Goal: Information Seeking & Learning: Check status

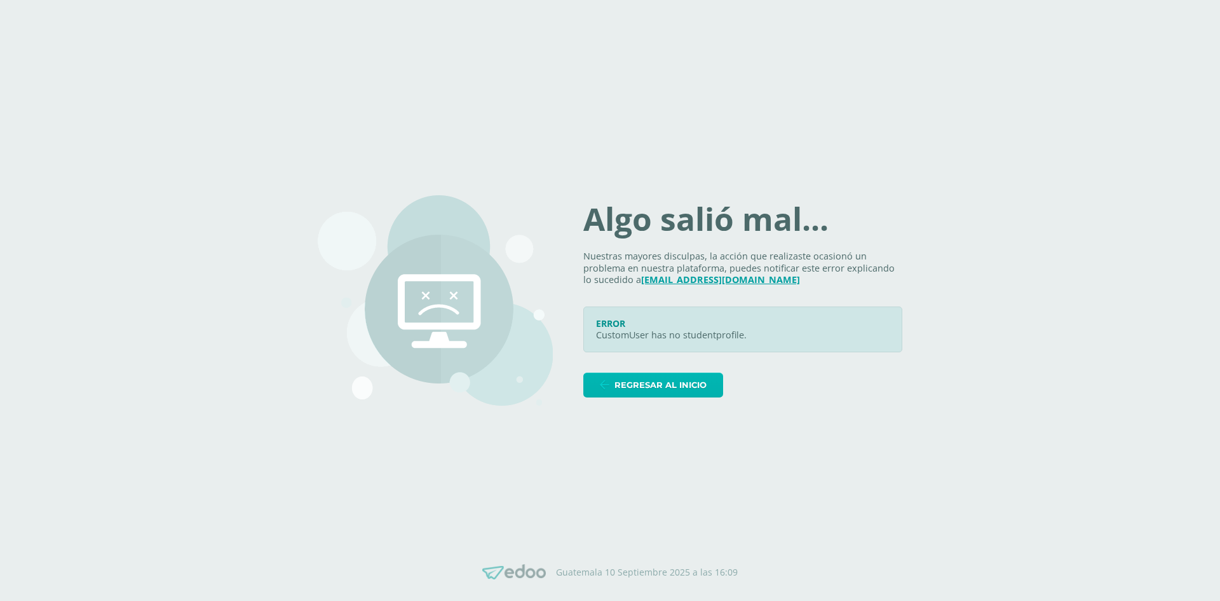
click at [707, 389] on span "Regresar al inicio" at bounding box center [661, 385] width 92 height 24
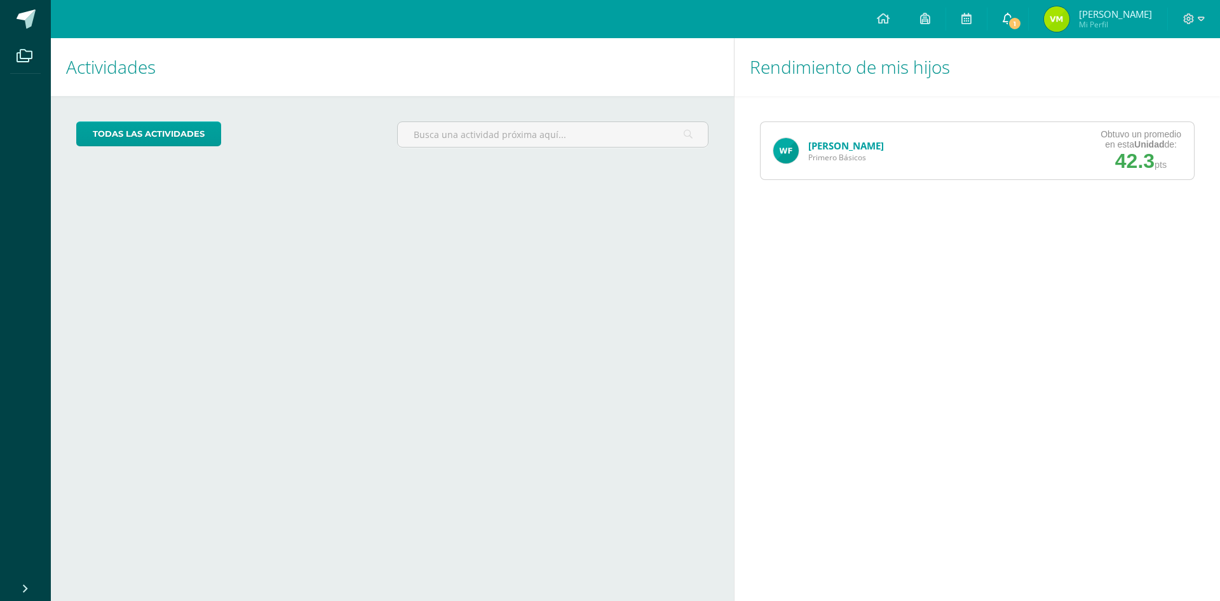
click at [1010, 19] on span "1" at bounding box center [1015, 24] width 14 height 14
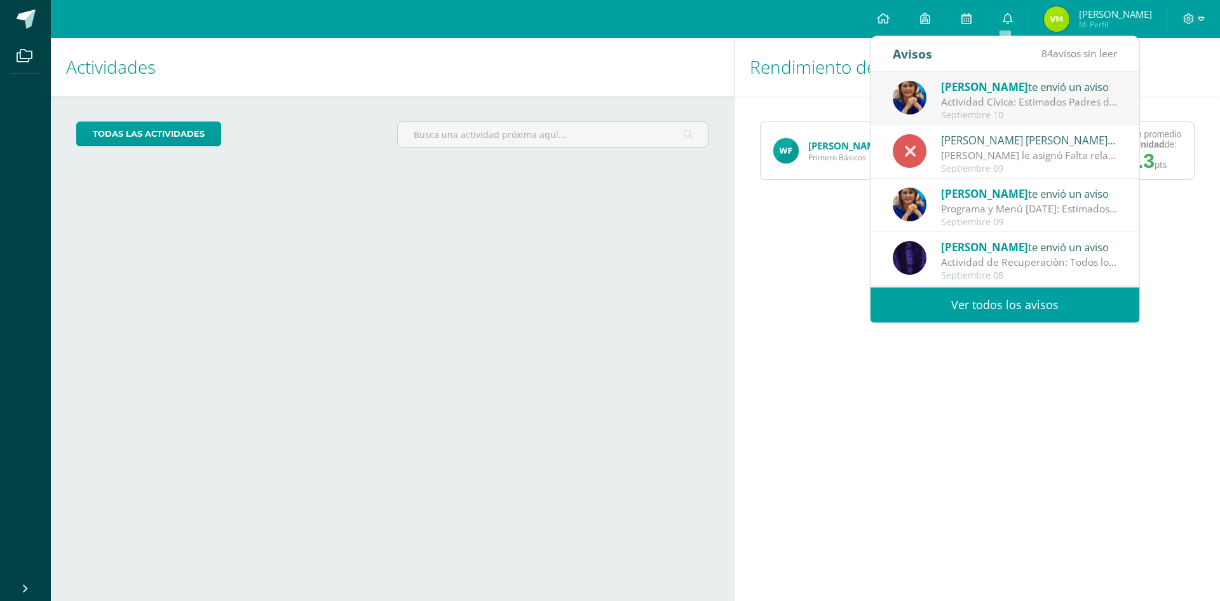
click at [985, 149] on div "[PERSON_NAME] le asignó Falta relacionada con maestros 'No entrega tarea' al al…" at bounding box center [1029, 155] width 177 height 15
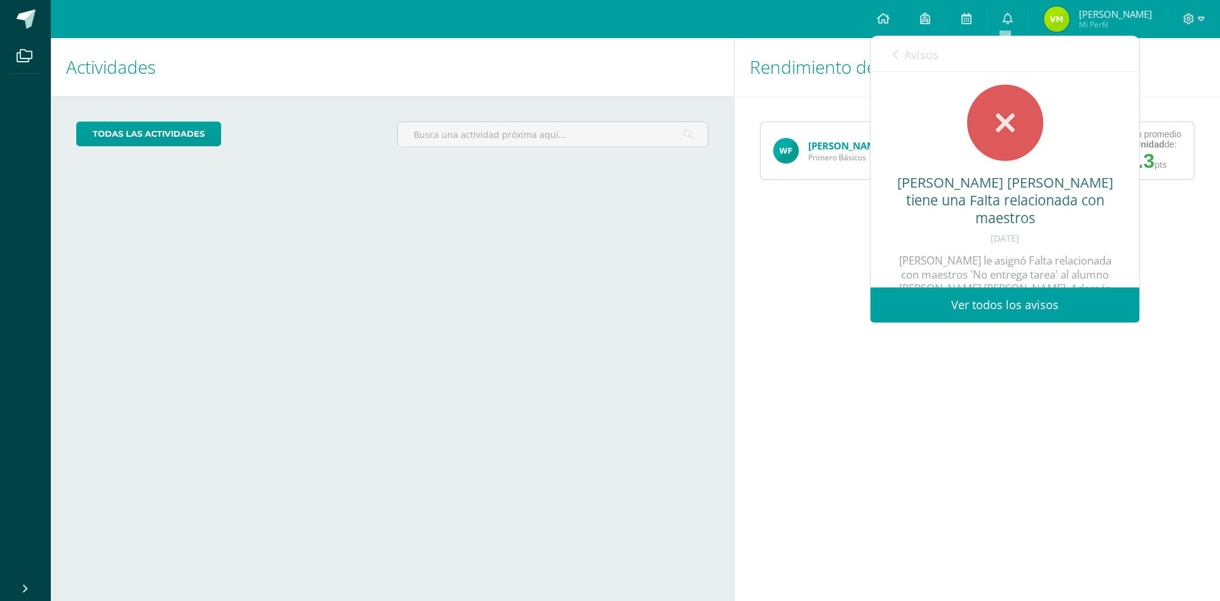
click at [913, 53] on span "Avisos" at bounding box center [921, 54] width 34 height 15
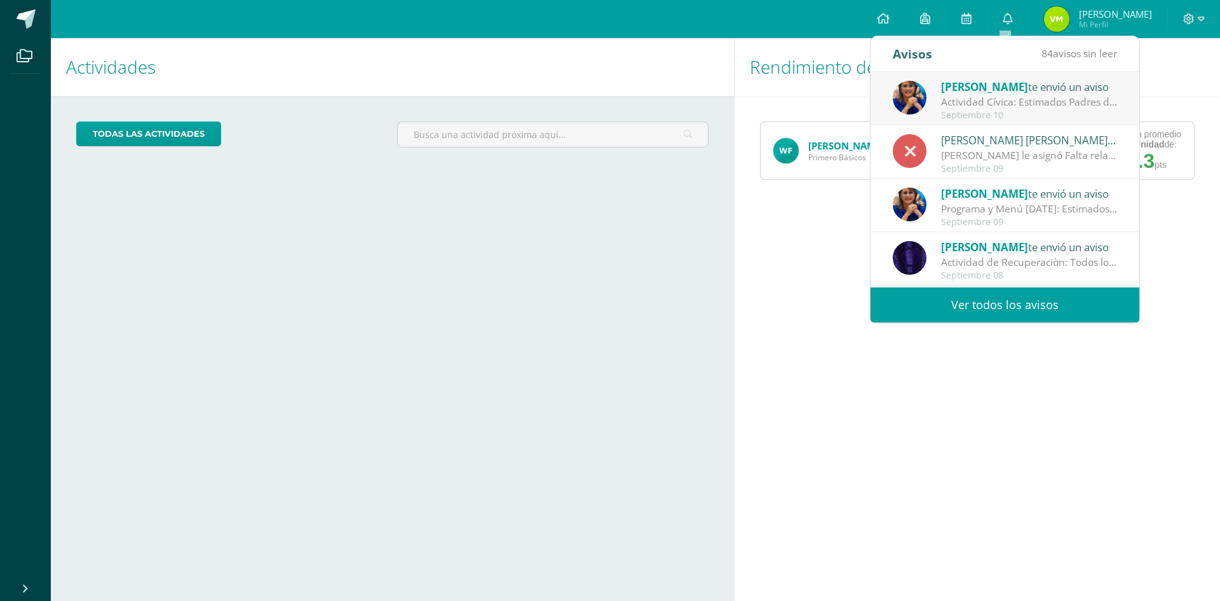
click at [987, 100] on div "Actividad Cívica: Estimados Padres de Familia: Deseamos que la paz y amor de la…" at bounding box center [1029, 102] width 177 height 15
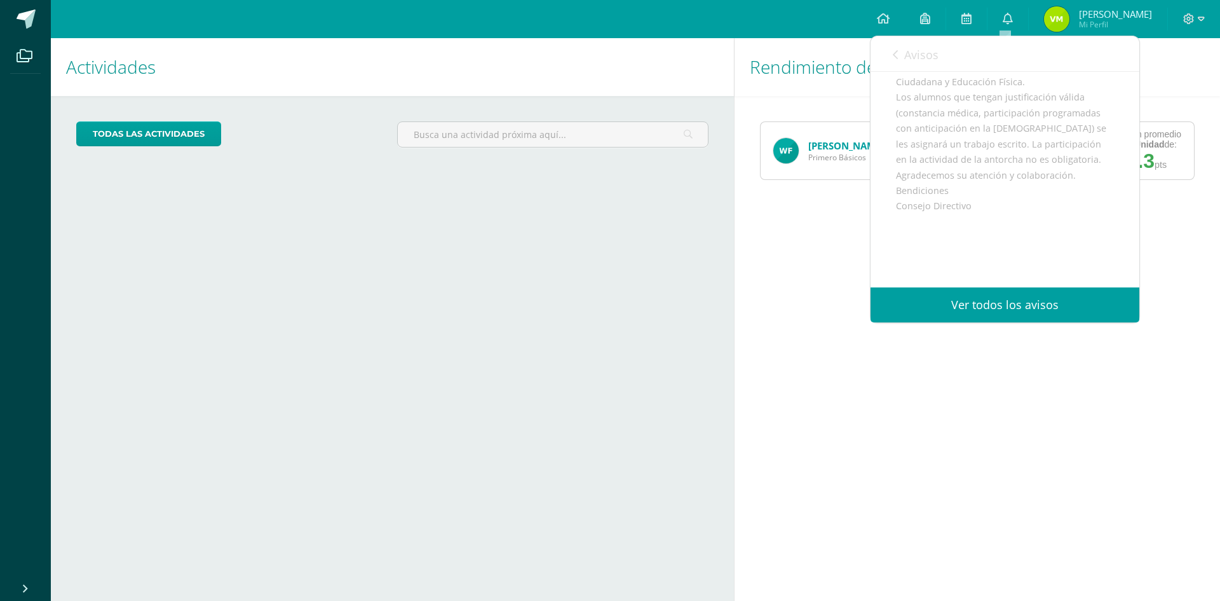
scroll to position [292, 0]
drag, startPoint x: 925, startPoint y: 172, endPoint x: 1033, endPoint y: 170, distance: 108.7
click at [1033, 170] on div "Estimados Padres de Familia: Deseamos que la paz y amor de la familia de [PERSO…" at bounding box center [1005, 96] width 218 height 405
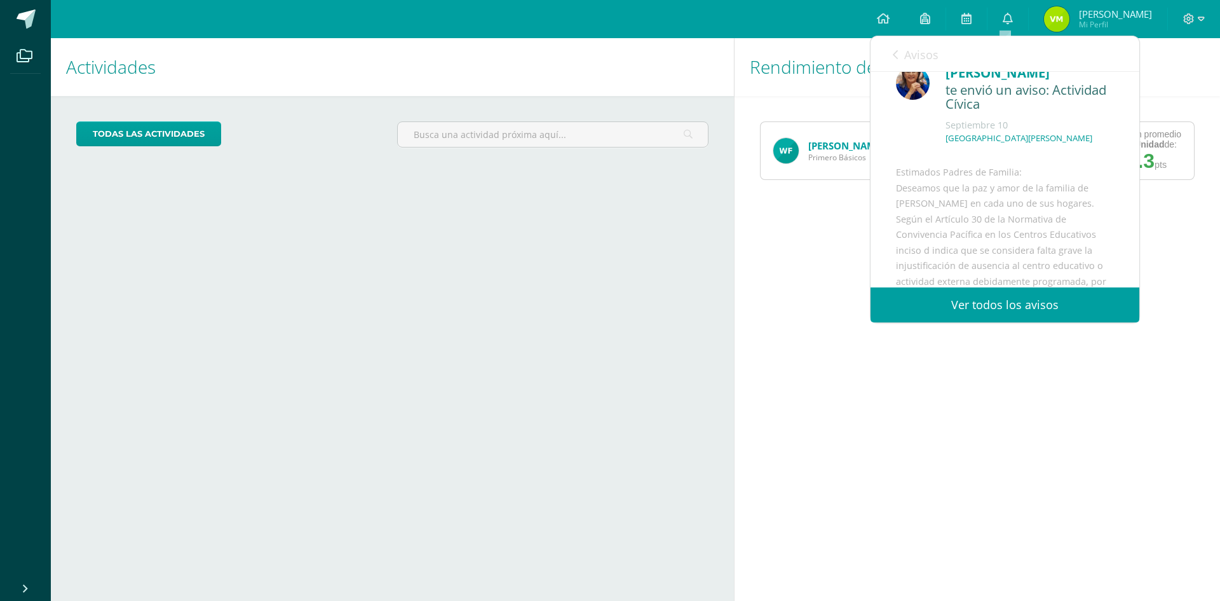
scroll to position [0, 0]
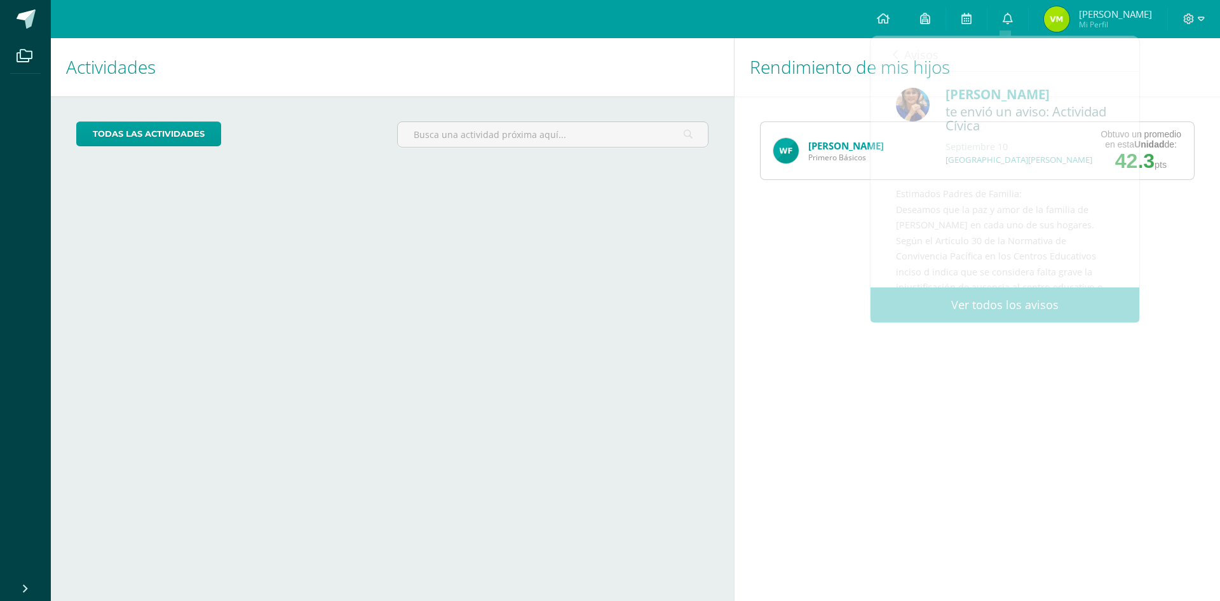
click at [1202, 270] on div "Rendimiento de mis hijos [PERSON_NAME] Primero Básicos Obtuvo un promedio en es…" at bounding box center [979, 319] width 491 height 562
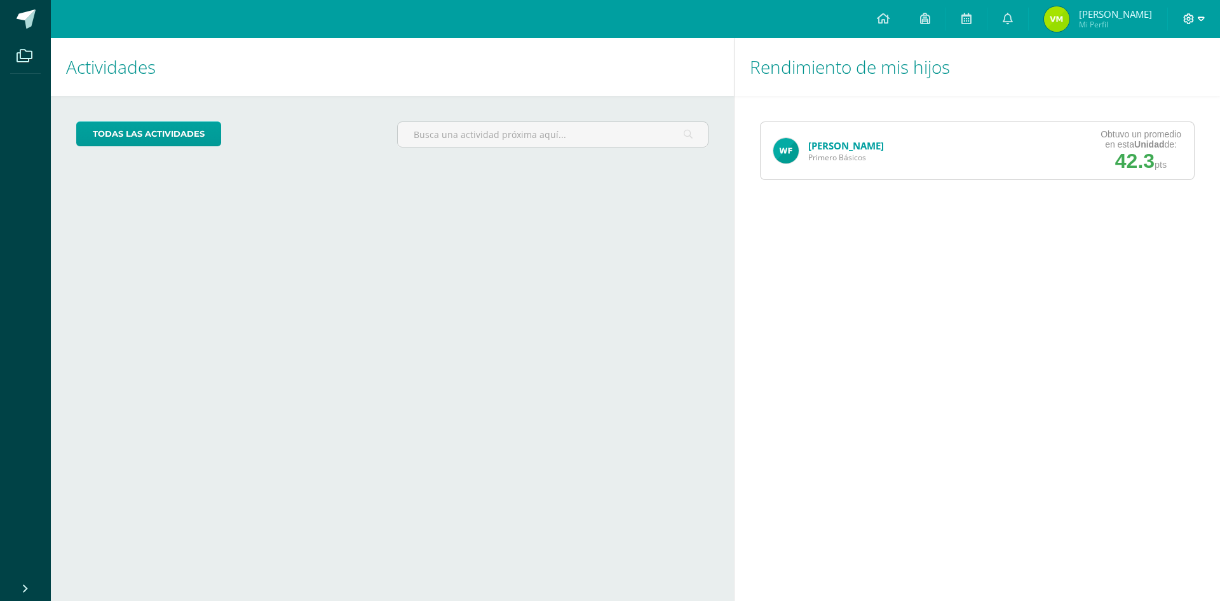
click at [1198, 16] on icon at bounding box center [1201, 18] width 7 height 11
click at [1148, 83] on span "Cerrar sesión" at bounding box center [1161, 87] width 57 height 12
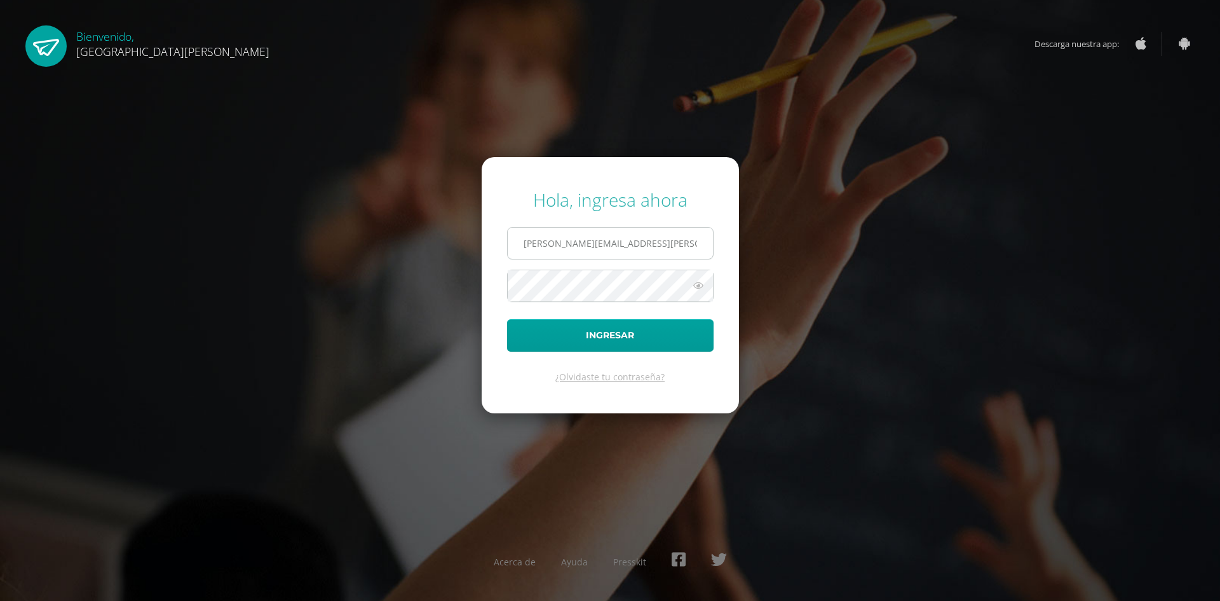
click at [665, 245] on input "waleska.matias@gmail.com" at bounding box center [610, 243] width 205 height 31
type input "2025026@fatima.edoo.gt"
click at [588, 329] on button "Ingresar" at bounding box center [610, 335] width 207 height 32
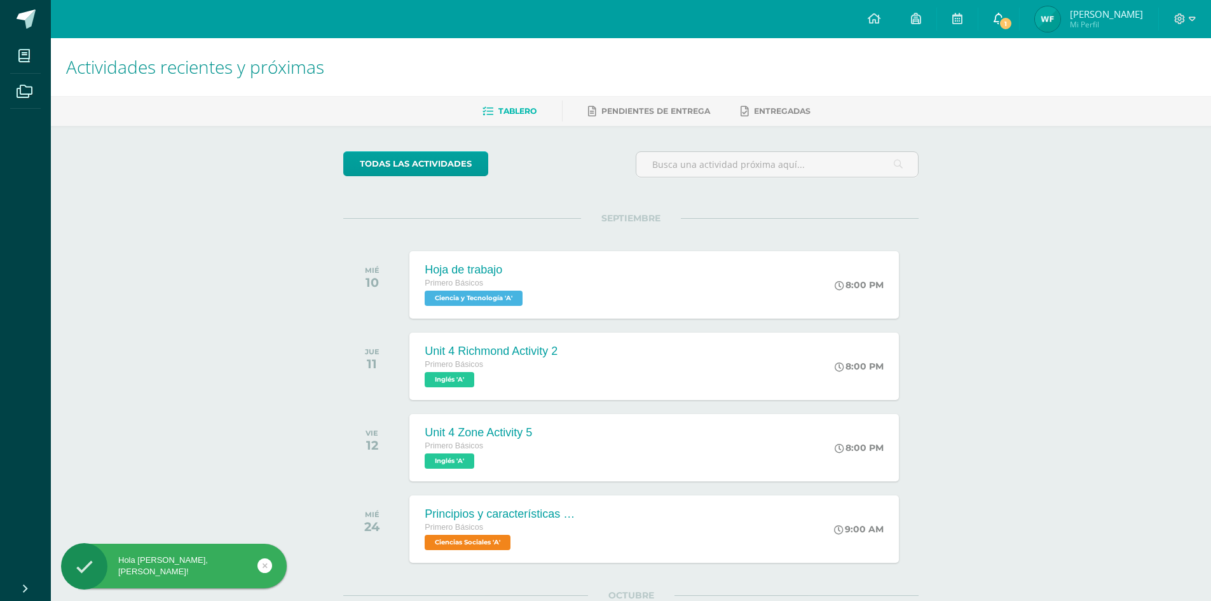
click at [1001, 17] on span "1" at bounding box center [1005, 24] width 14 height 14
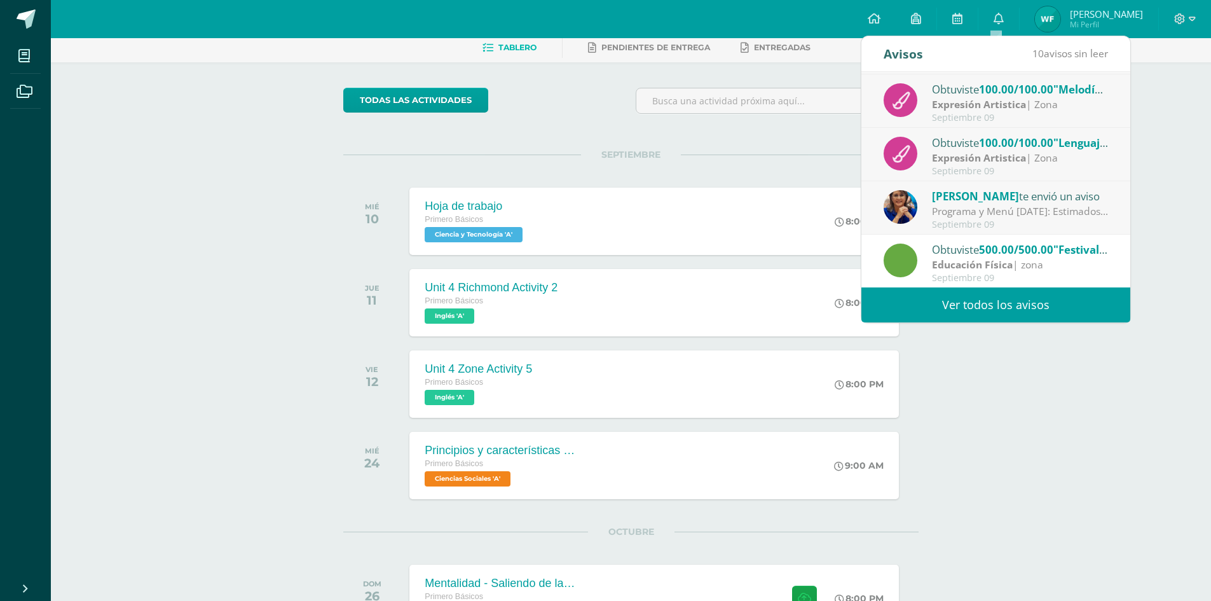
scroll to position [212, 0]
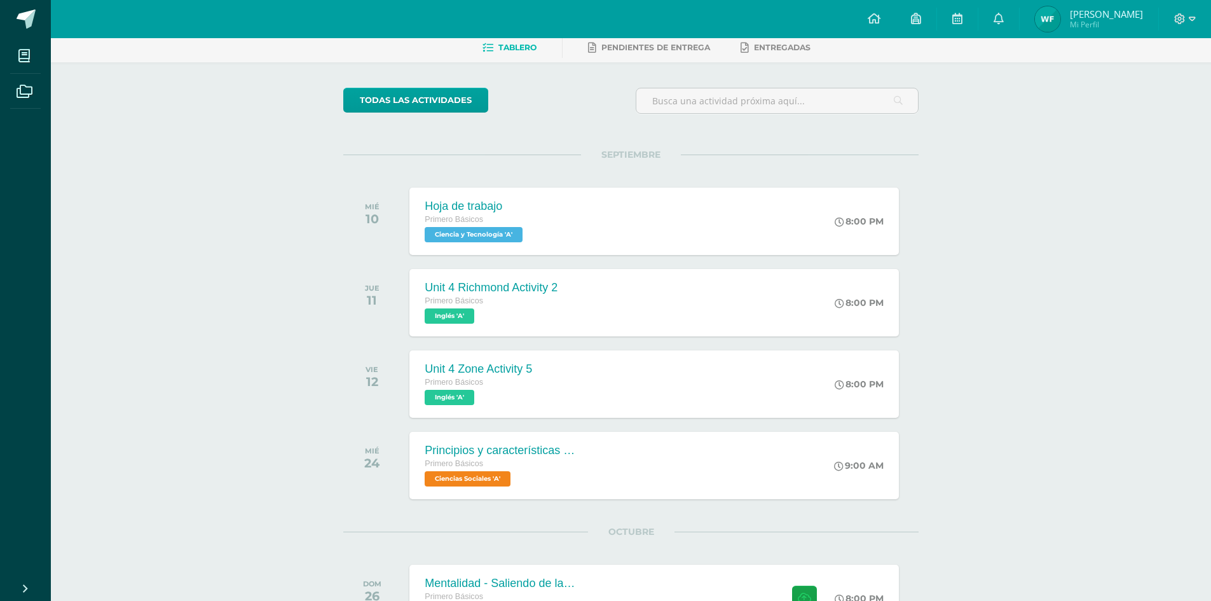
click at [998, 395] on div "Actividades recientes y próximas Tablero Pendientes de entrega Entregadas todas…" at bounding box center [631, 543] width 1160 height 1136
